Goal: Information Seeking & Learning: Find specific fact

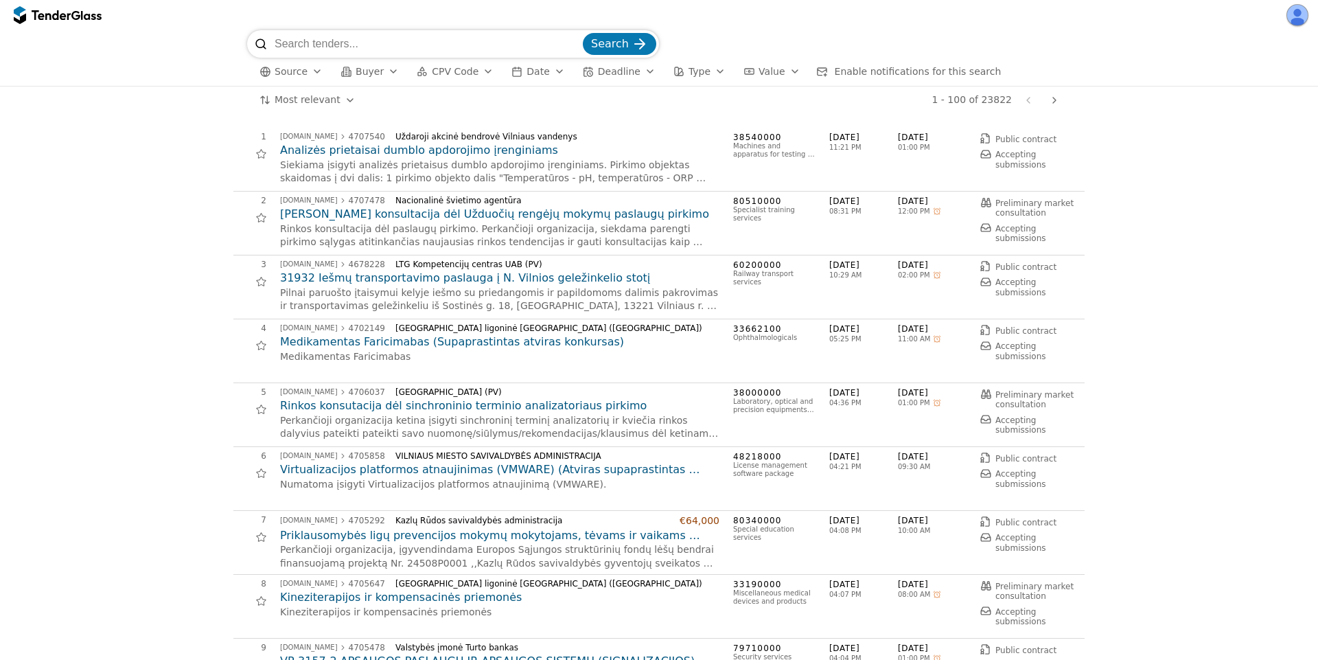
click at [458, 276] on h2 "31932 Iešmų transportavimo paslauga į N. Vilnios geležinkelio stotį" at bounding box center [499, 277] width 439 height 15
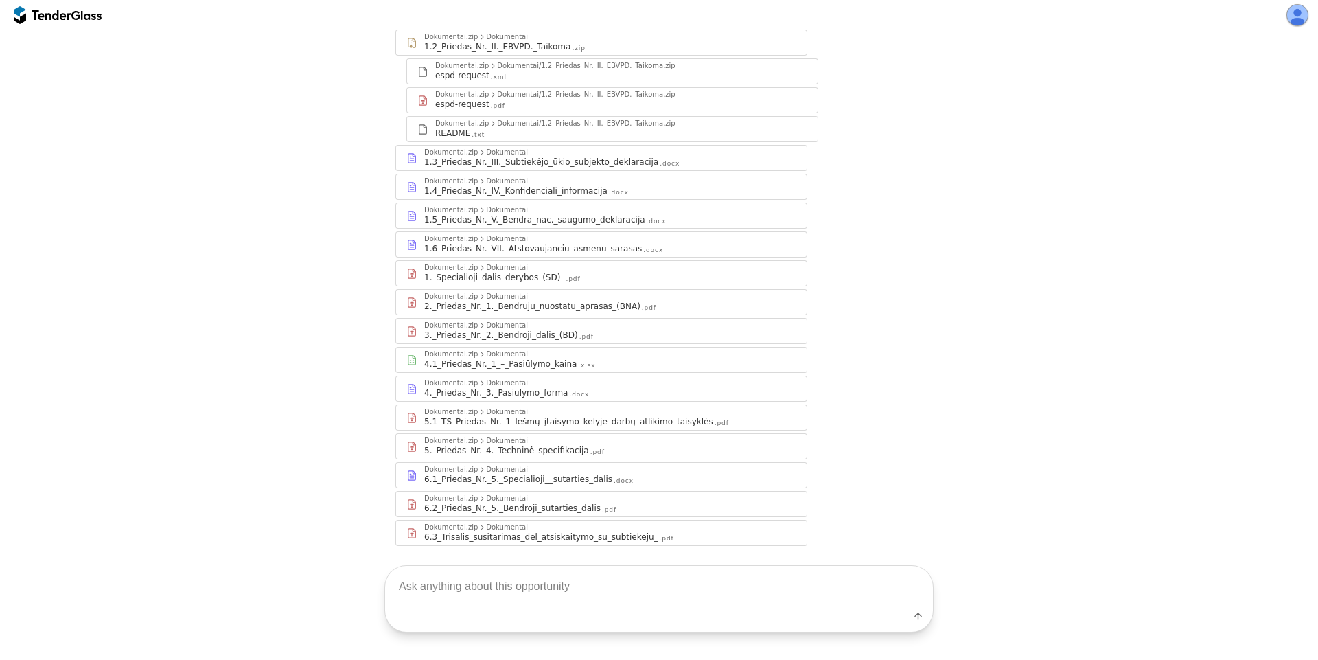
scroll to position [275, 0]
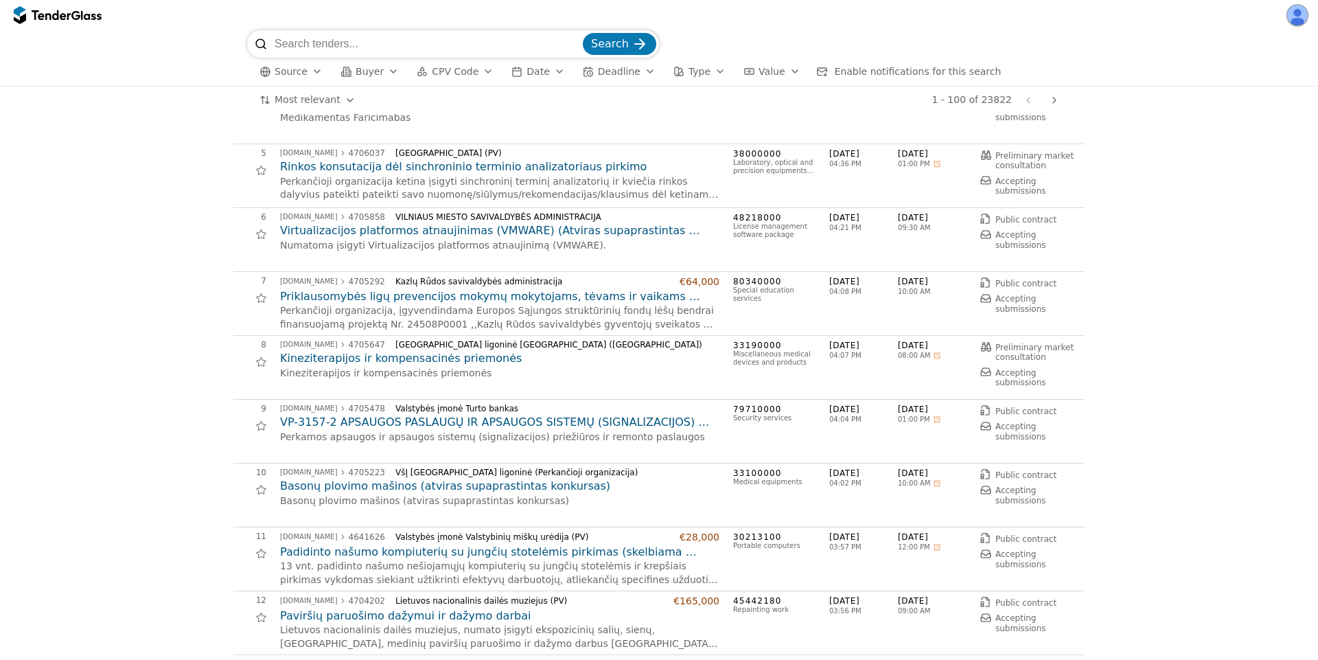
scroll to position [247, 0]
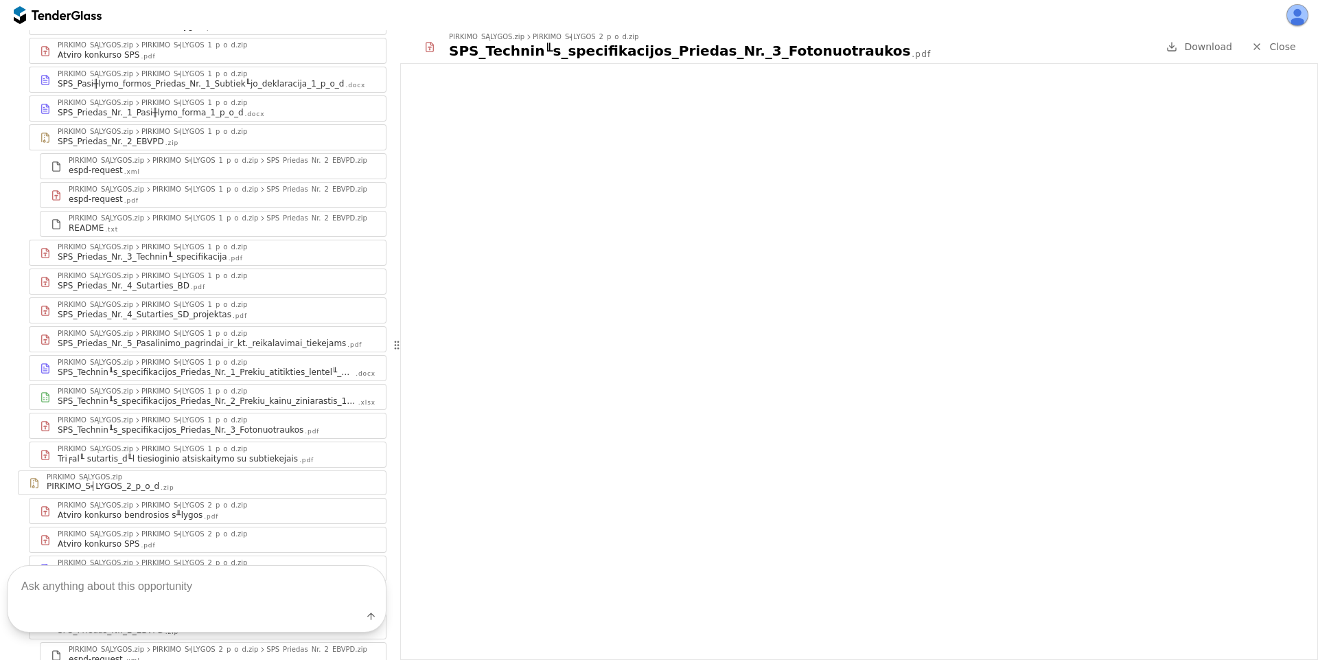
scroll to position [412, 0]
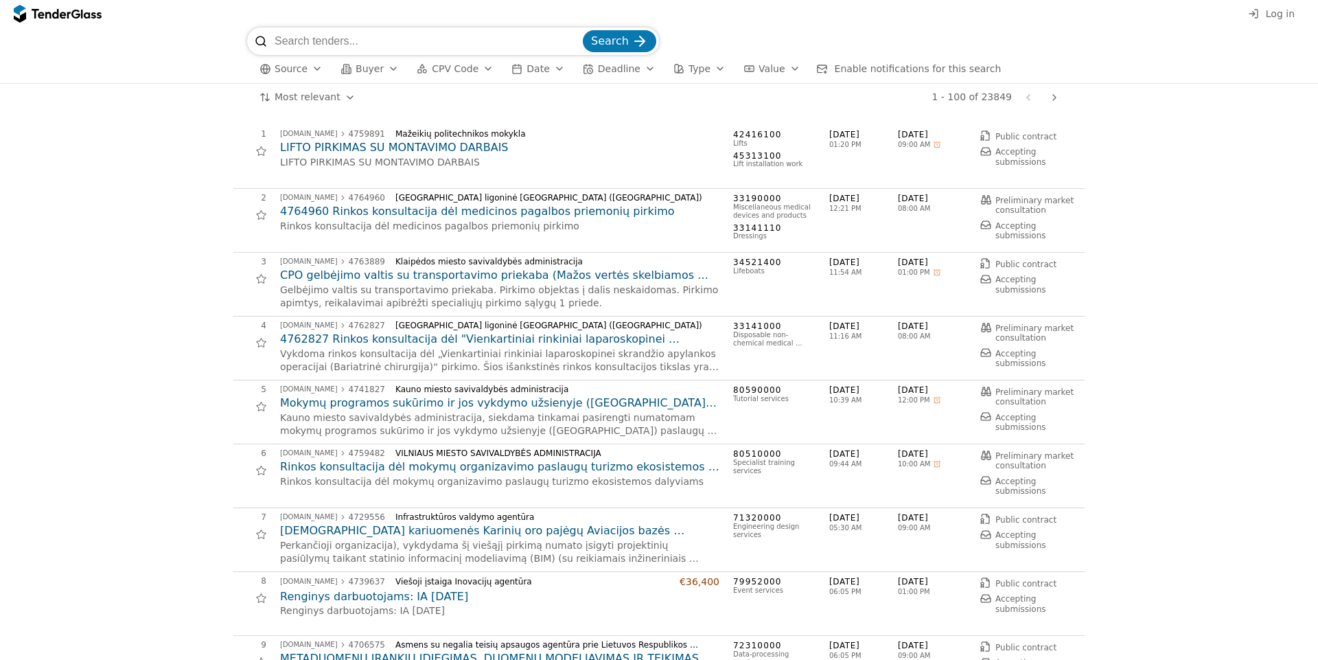
click at [386, 75] on button "Buyer" at bounding box center [369, 68] width 69 height 17
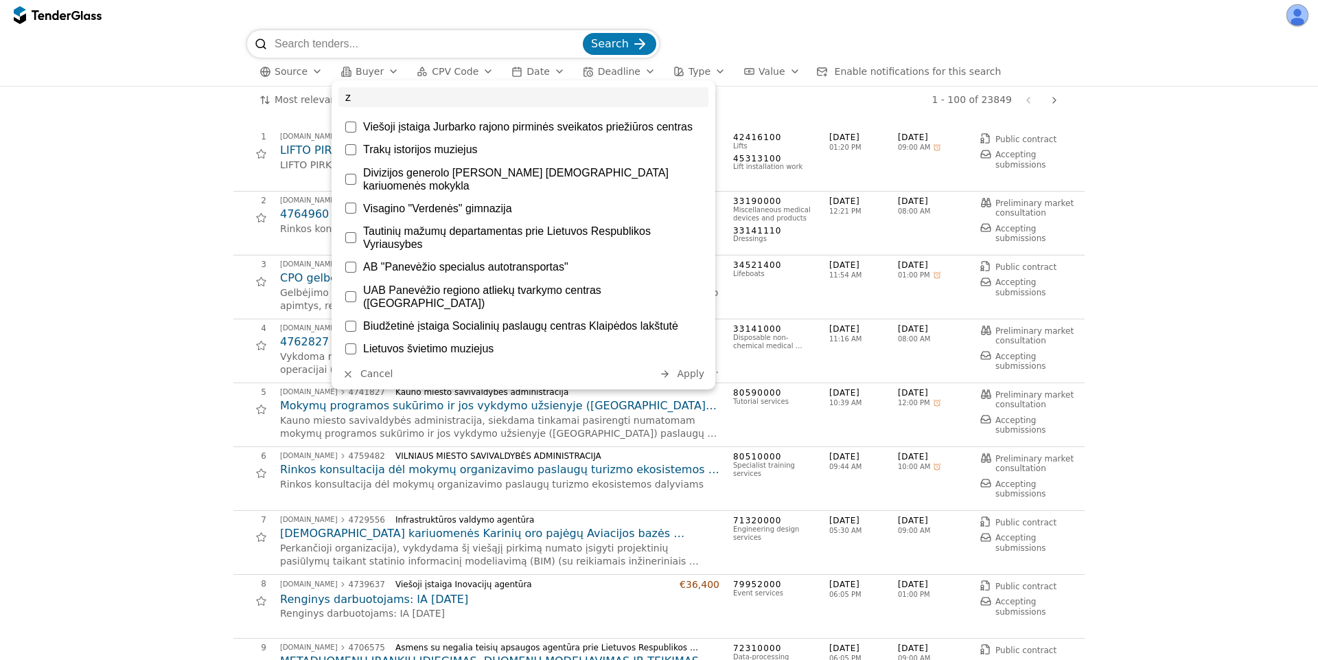
scroll to position [659, 0]
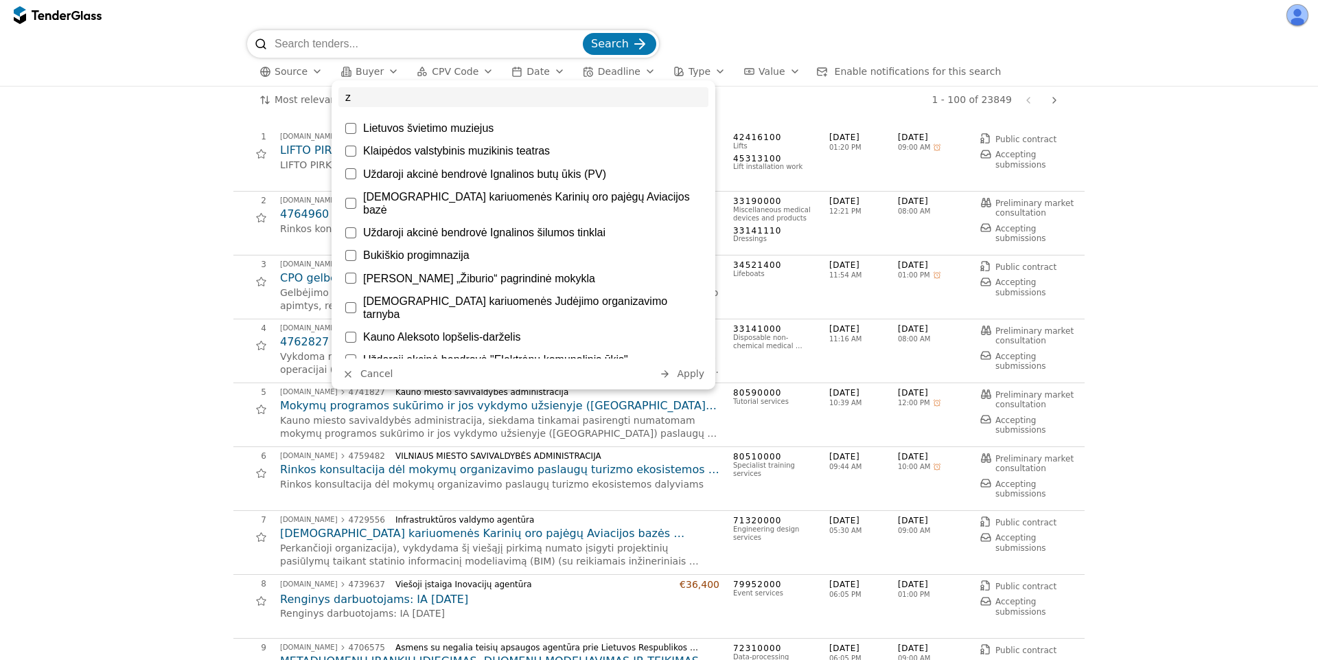
type input "z"
click at [187, 68] on div "Search Source Buyer CPV Code Date Deadline Type Value Enable notifications for …" at bounding box center [659, 58] width 1304 height 56
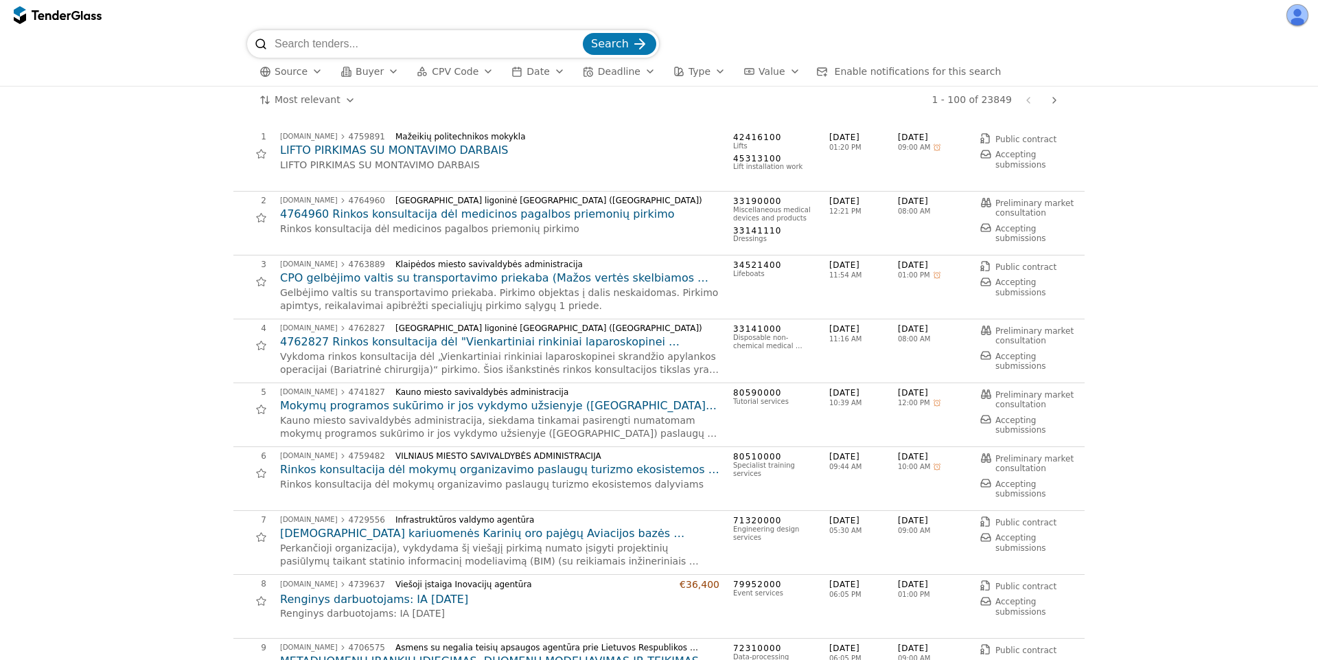
click at [616, 38] on span "Search" at bounding box center [610, 43] width 38 height 13
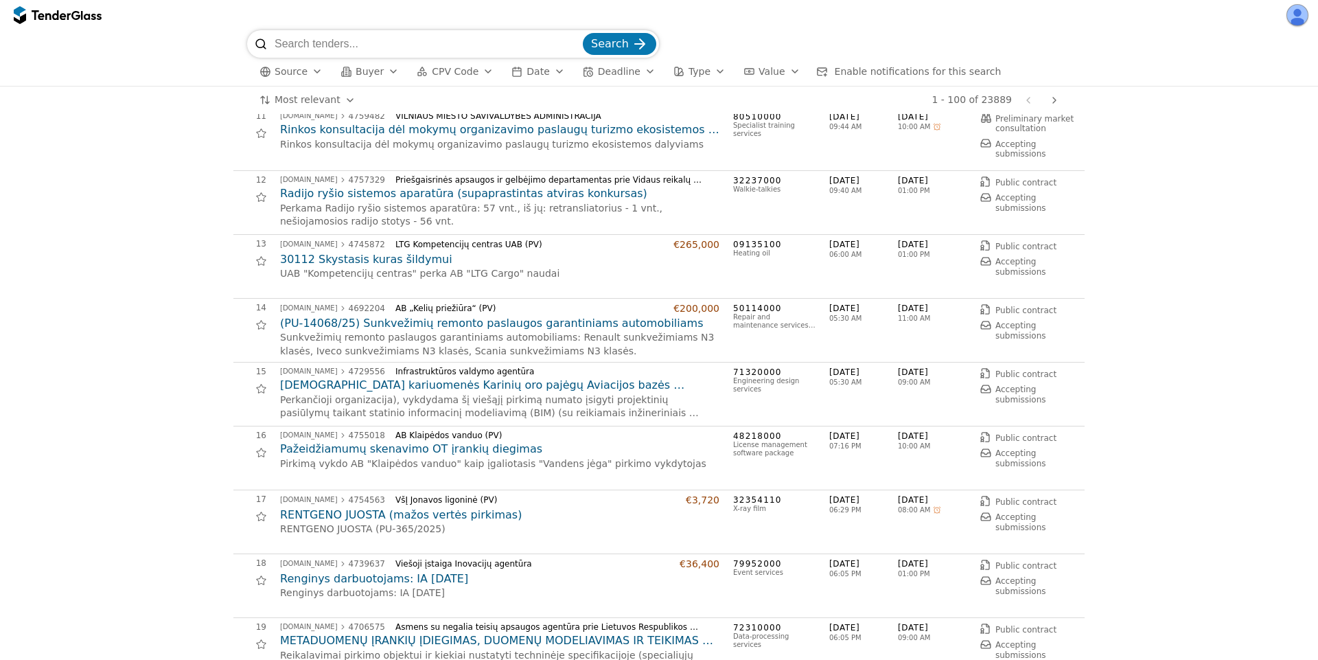
scroll to position [412, 0]
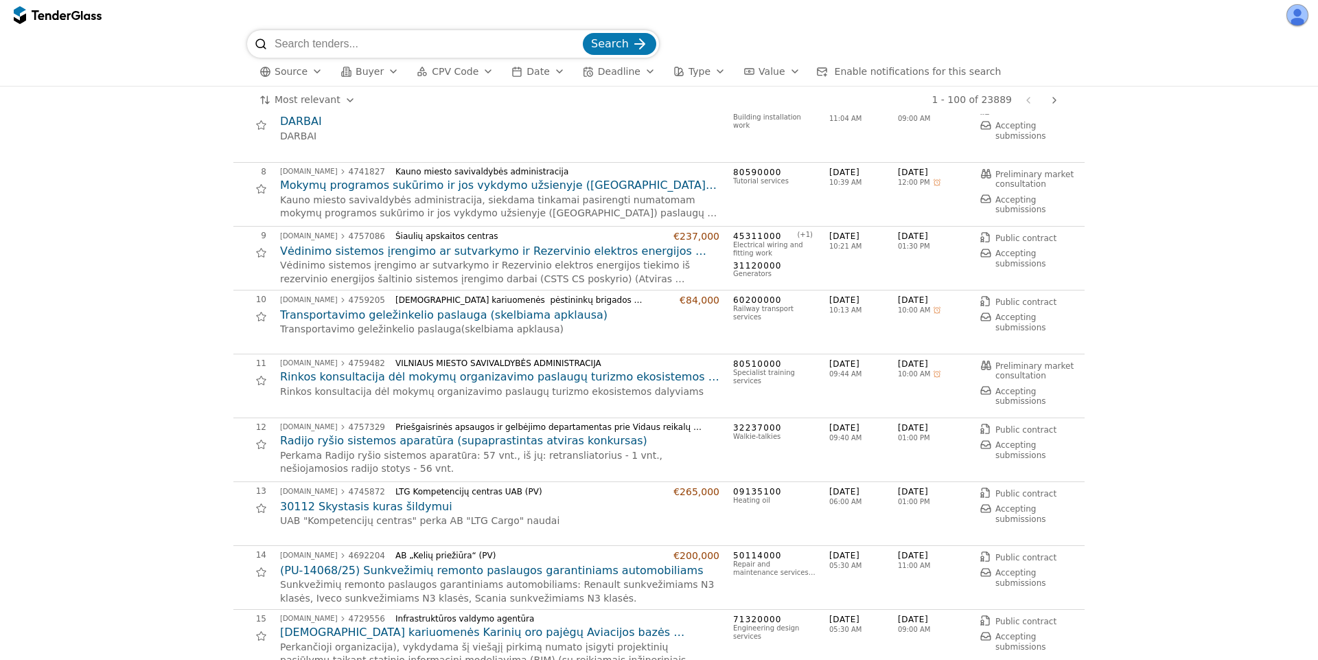
click at [303, 73] on span "Source" at bounding box center [291, 71] width 33 height 11
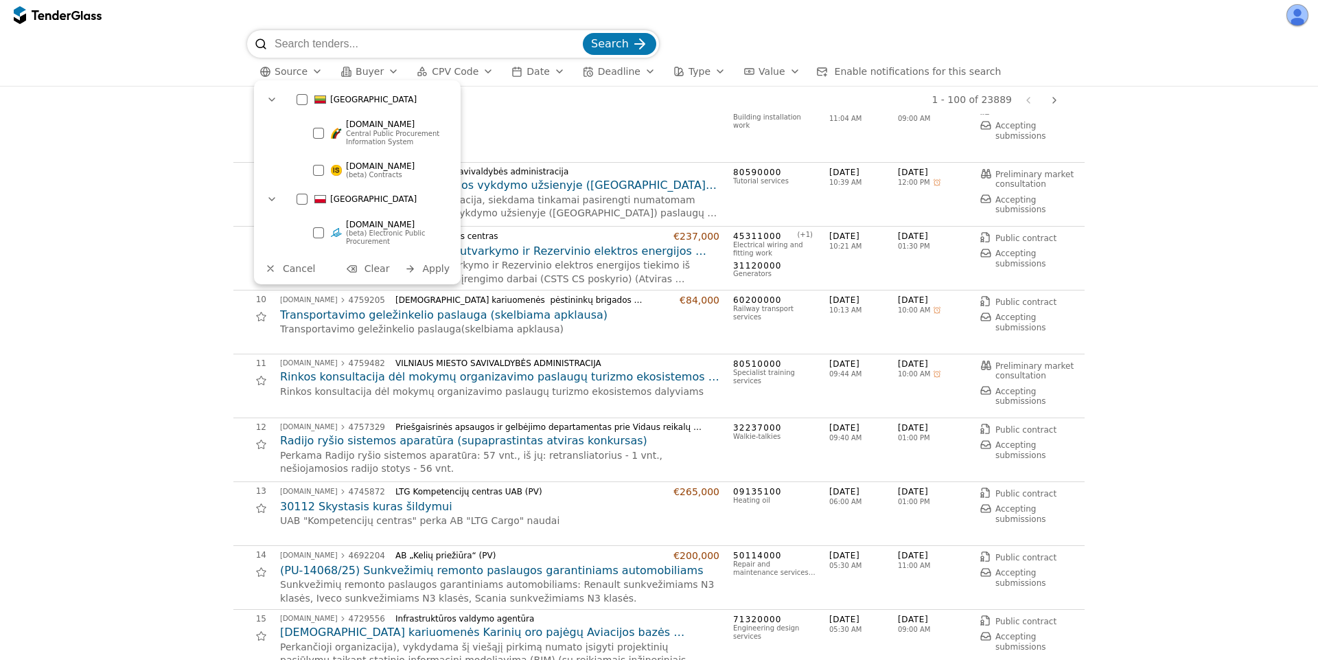
click at [354, 223] on span "[DOMAIN_NAME]" at bounding box center [380, 225] width 69 height 10
click at [444, 267] on span "Apply" at bounding box center [435, 268] width 27 height 11
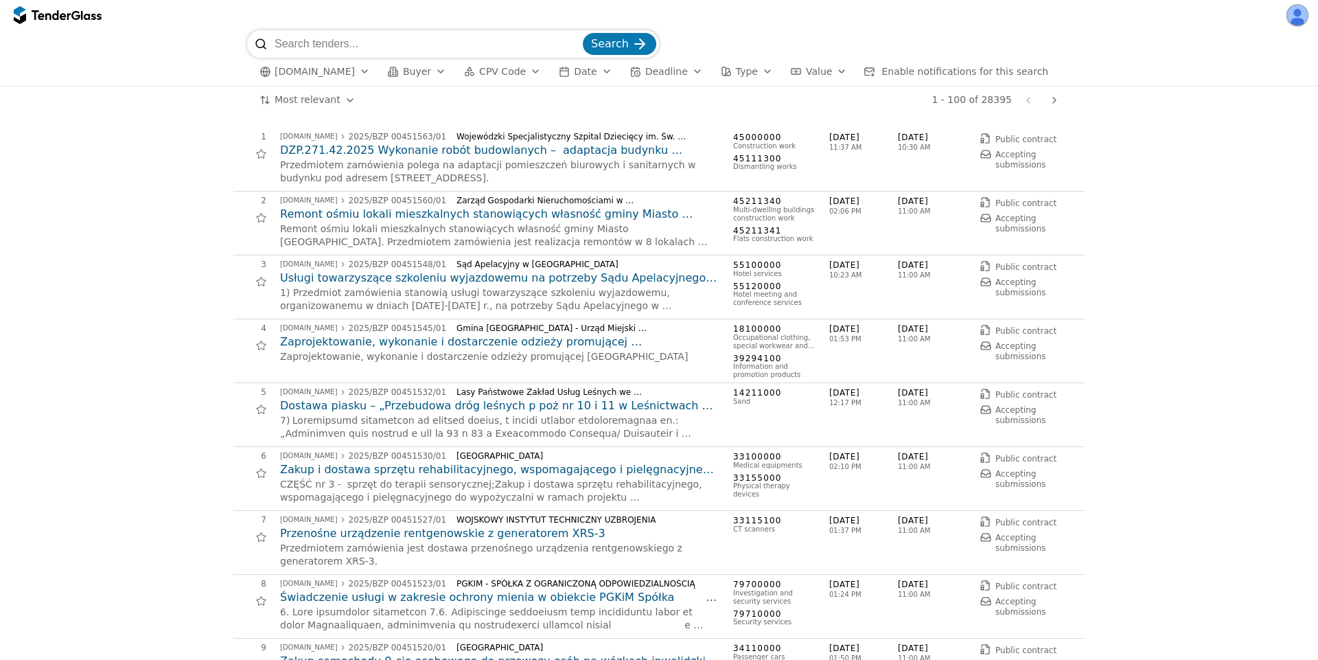
click at [633, 42] on div "submit" at bounding box center [640, 44] width 54 height 54
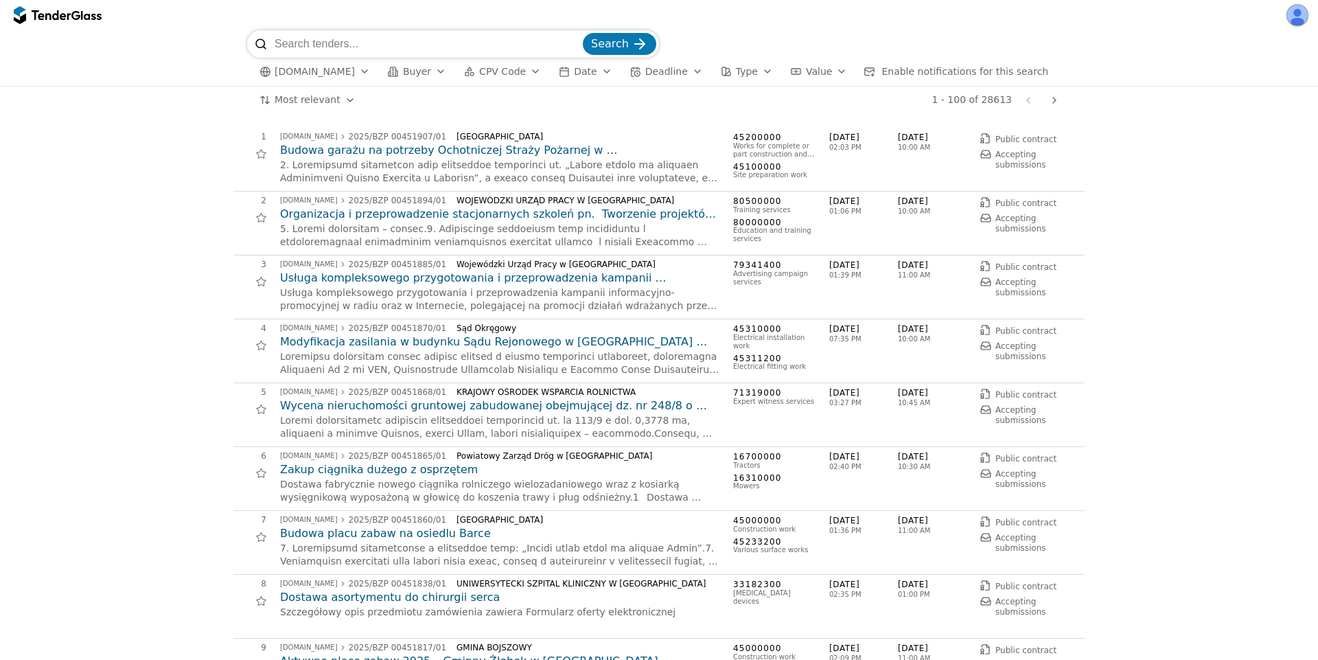
click at [599, 43] on span "Search" at bounding box center [610, 43] width 38 height 13
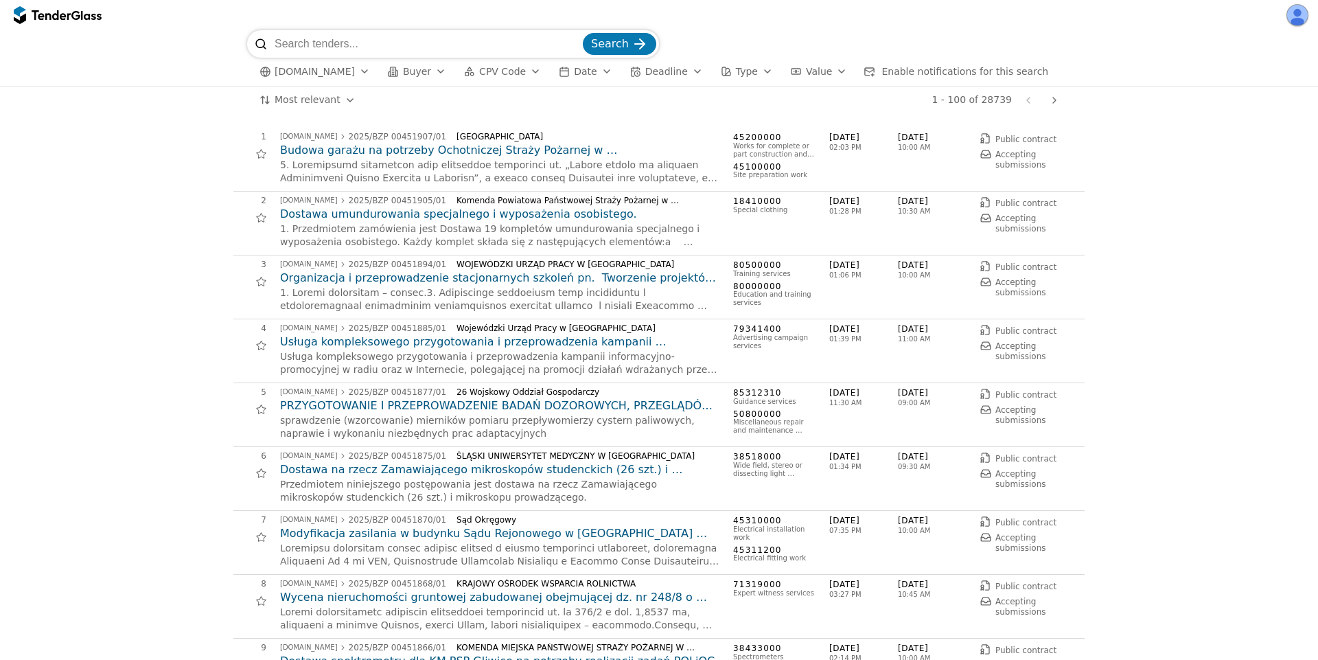
click at [434, 45] on input "search" at bounding box center [427, 43] width 305 height 27
click at [372, 176] on div at bounding box center [499, 172] width 439 height 27
copy div "Moczydle"
click at [369, 41] on input "search" at bounding box center [427, 43] width 305 height 27
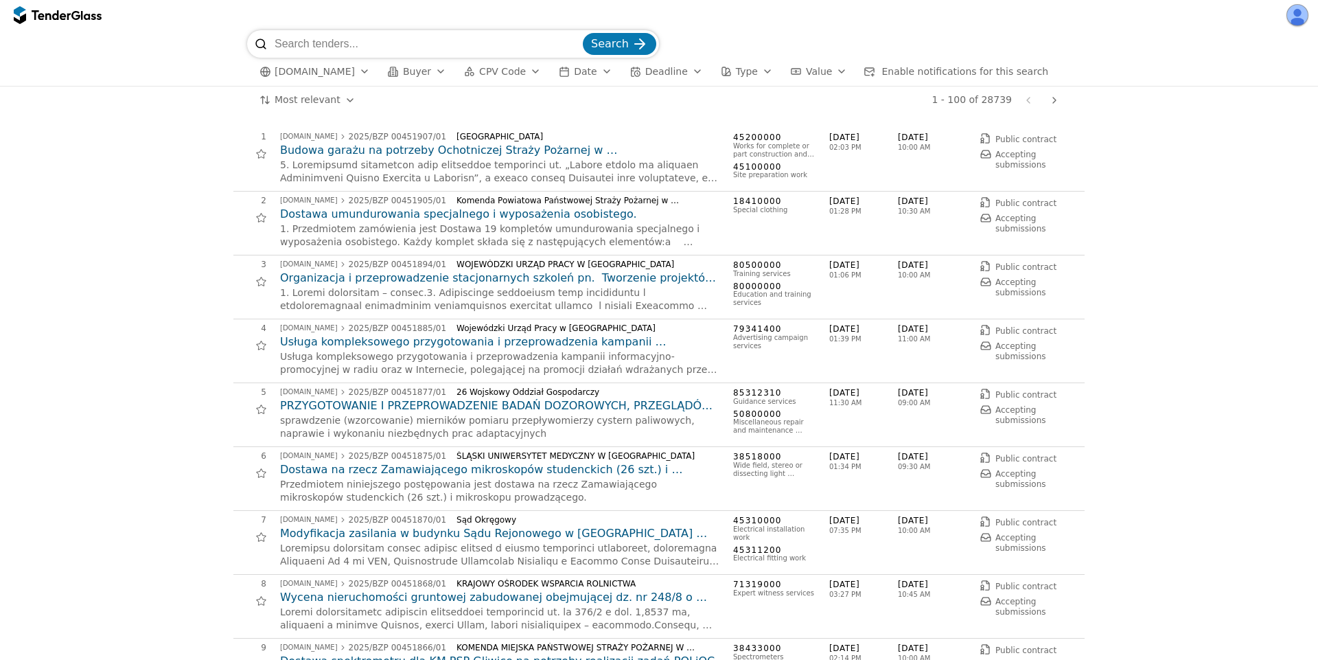
paste input "Moczydle"
type input "Moczydle"
click at [583, 33] on button "Search" at bounding box center [619, 44] width 73 height 22
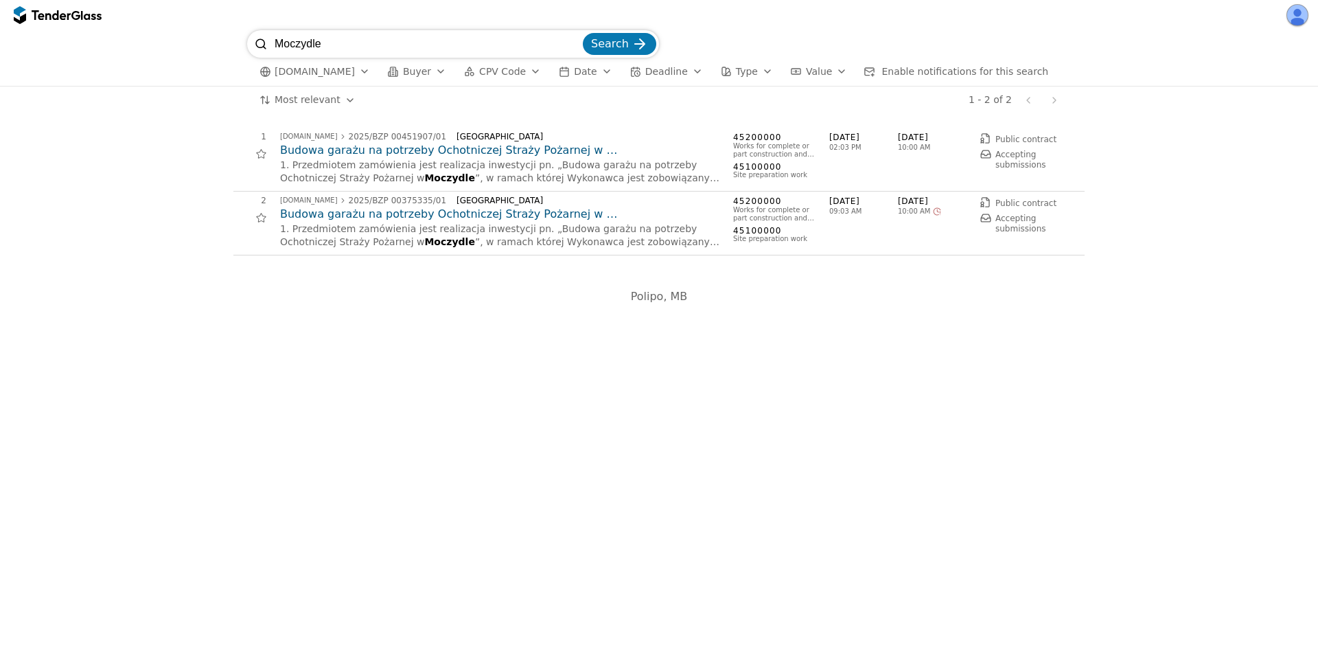
click at [493, 150] on h2 "Budowa garażu na potrzeby Ochotniczej Straży Pożarnej w [GEOGRAPHIC_DATA]" at bounding box center [499, 150] width 439 height 15
click at [485, 214] on h2 "Budowa garażu na potrzeby Ochotniczej Straży Pożarnej w [GEOGRAPHIC_DATA]" at bounding box center [499, 214] width 439 height 15
drag, startPoint x: 386, startPoint y: 47, endPoint x: 108, endPoint y: -7, distance: 283.1
click at [108, 0] on html "Moczydle Search ezamowienia.gov.pl Buyer CPV Code Date Deadline Type Value Enab…" at bounding box center [659, 330] width 1318 height 660
click at [583, 33] on button "Search" at bounding box center [619, 44] width 73 height 22
